Goal: Task Accomplishment & Management: Manage account settings

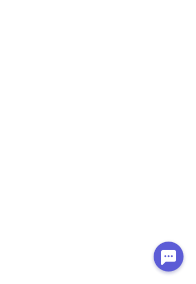
click at [164, 166] on body at bounding box center [98, 142] width 196 height 284
click at [146, 138] on body at bounding box center [98, 142] width 196 height 284
click at [121, 165] on body at bounding box center [98, 142] width 196 height 284
click at [122, 157] on body at bounding box center [98, 142] width 196 height 284
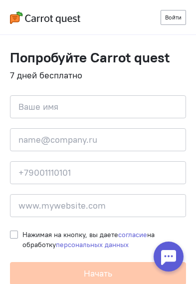
click at [176, 20] on link "Войти" at bounding box center [173, 17] width 25 height 15
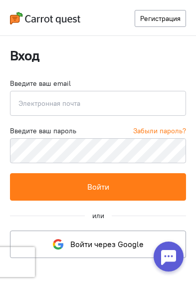
click at [114, 105] on input "email" at bounding box center [98, 103] width 176 height 25
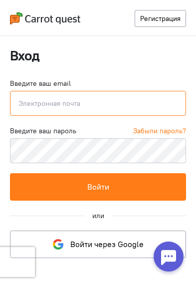
type input "[PERSON_NAME][EMAIL_ADDRESS][DOMAIN_NAME]"
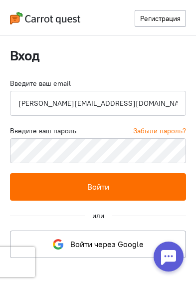
click at [101, 196] on button "Войти" at bounding box center [98, 186] width 176 height 27
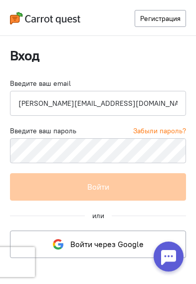
scroll to position [34, 0]
